Goal: Transaction & Acquisition: Purchase product/service

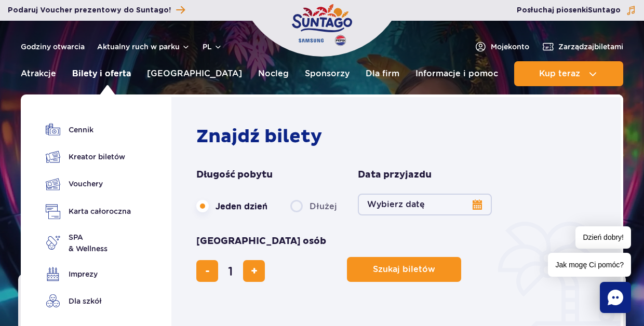
click at [110, 77] on link "Bilety i oferta" at bounding box center [101, 73] width 59 height 25
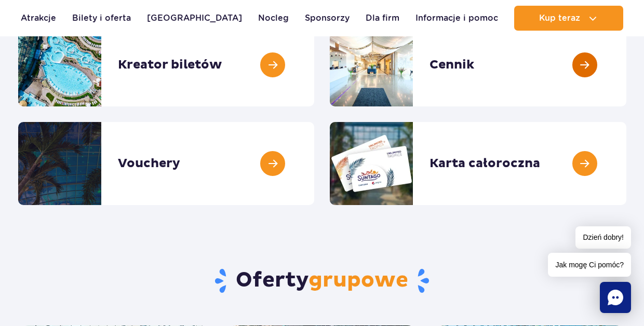
click at [627, 67] on link at bounding box center [627, 64] width 0 height 83
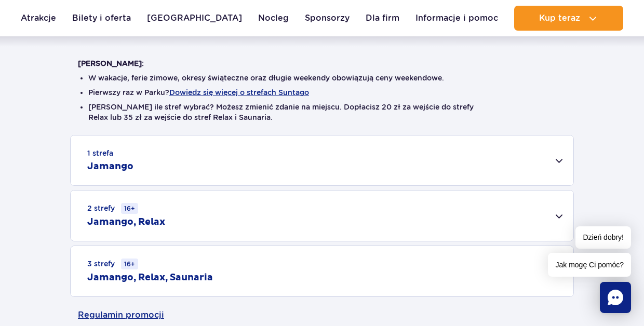
scroll to position [250, 0]
click at [559, 161] on div "1 strefa Jamango" at bounding box center [322, 160] width 503 height 50
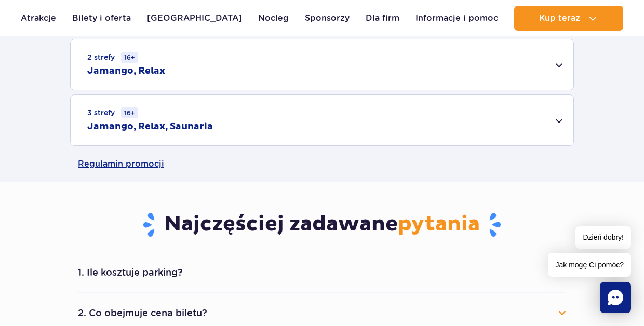
scroll to position [784, 0]
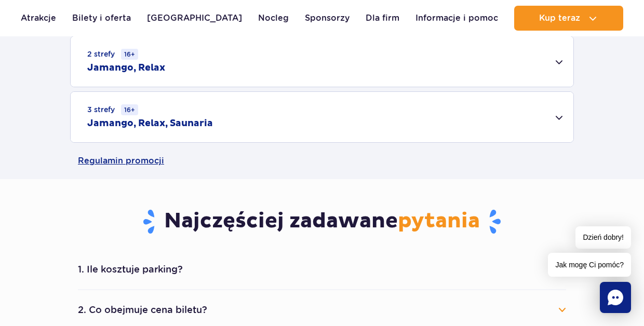
click at [561, 61] on div "2 strefy 16+ Jamango, Relax" at bounding box center [322, 61] width 503 height 50
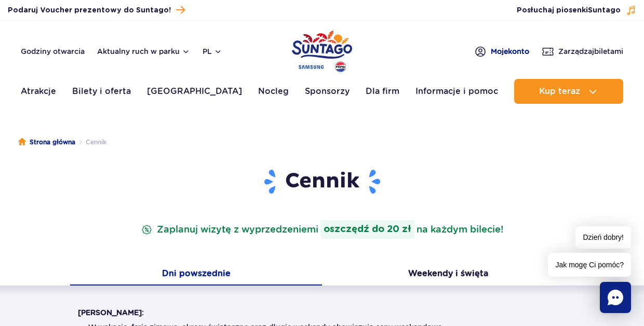
scroll to position [0, 0]
